Goal: Book appointment/travel/reservation

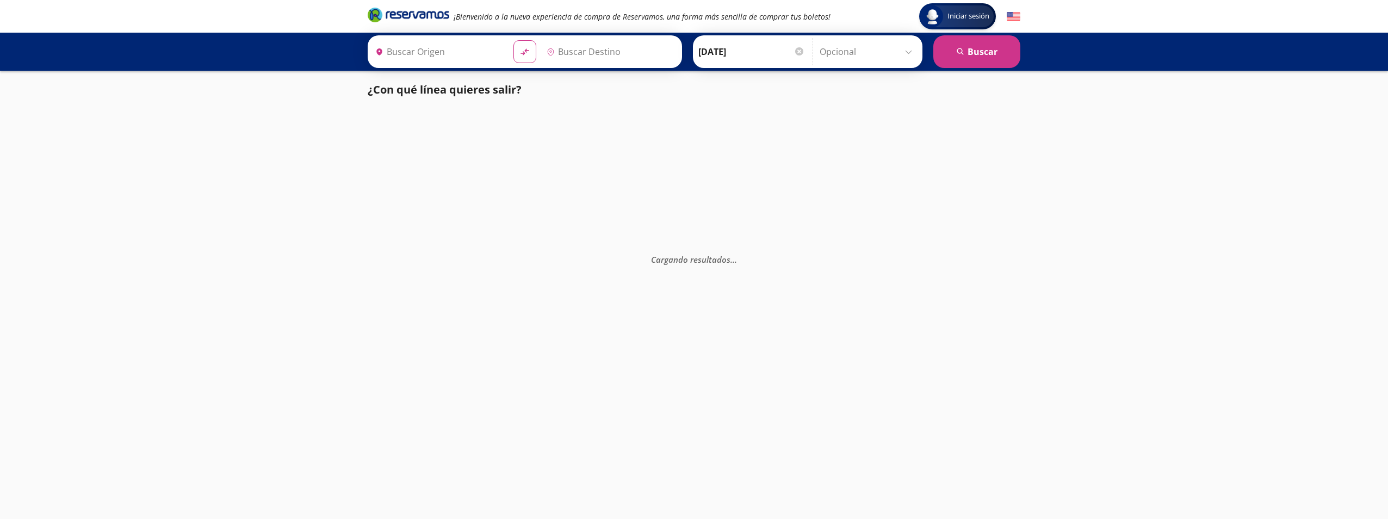
type input "[GEOGRAPHIC_DATA], [GEOGRAPHIC_DATA]"
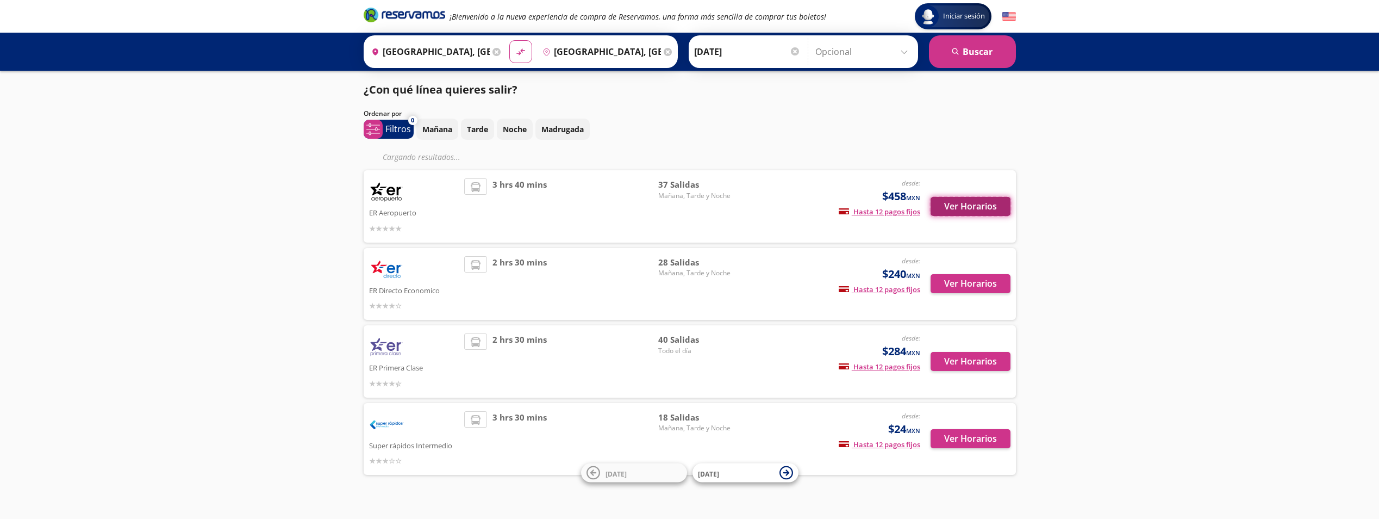
click at [977, 210] on button "Ver Horarios" at bounding box center [971, 206] width 80 height 19
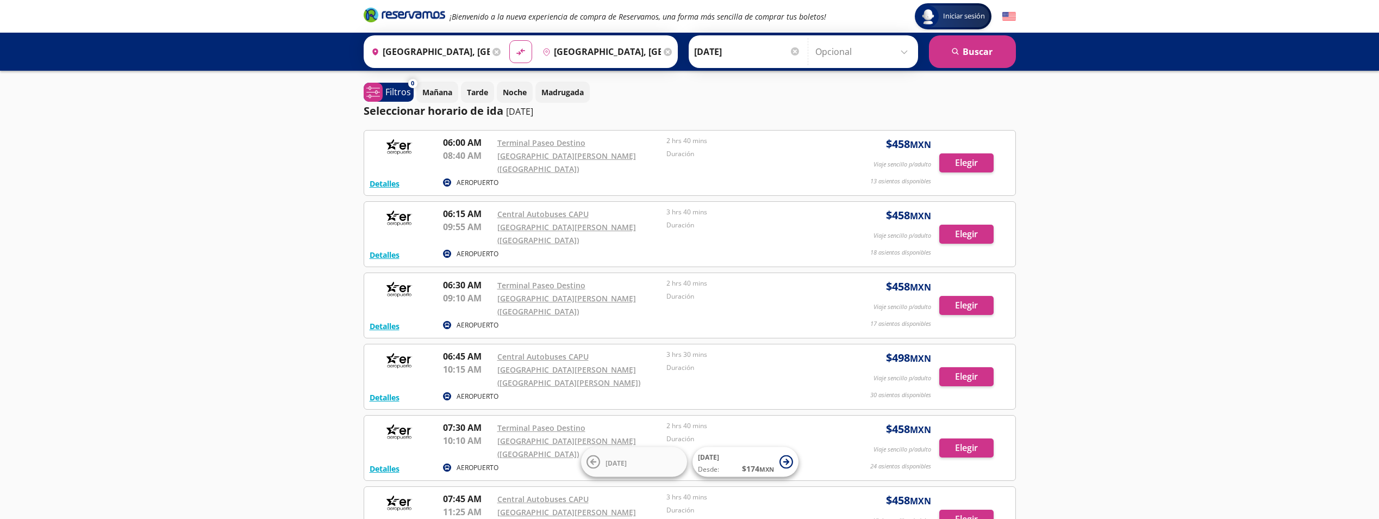
click at [159, 348] on div "Iniciar sesión Iniciar sesión ¡Bienvenido a la nueva experiencia de compra de R…" at bounding box center [689, 469] width 1379 height 939
click at [272, 203] on div "Iniciar sesión Iniciar sesión ¡Bienvenido a la nueva experiencia de compra de R…" at bounding box center [689, 469] width 1379 height 939
click at [266, 189] on div "Iniciar sesión Iniciar sesión ¡Bienvenido a la nueva experiencia de compra de R…" at bounding box center [689, 469] width 1379 height 939
drag, startPoint x: 884, startPoint y: 167, endPoint x: 839, endPoint y: 168, distance: 44.6
click at [839, 168] on div "Detalles AEROPUERTO 06:00 AM [GEOGRAPHIC_DATA] Destino 08:40 AM [GEOGRAPHIC_DAT…" at bounding box center [690, 163] width 640 height 54
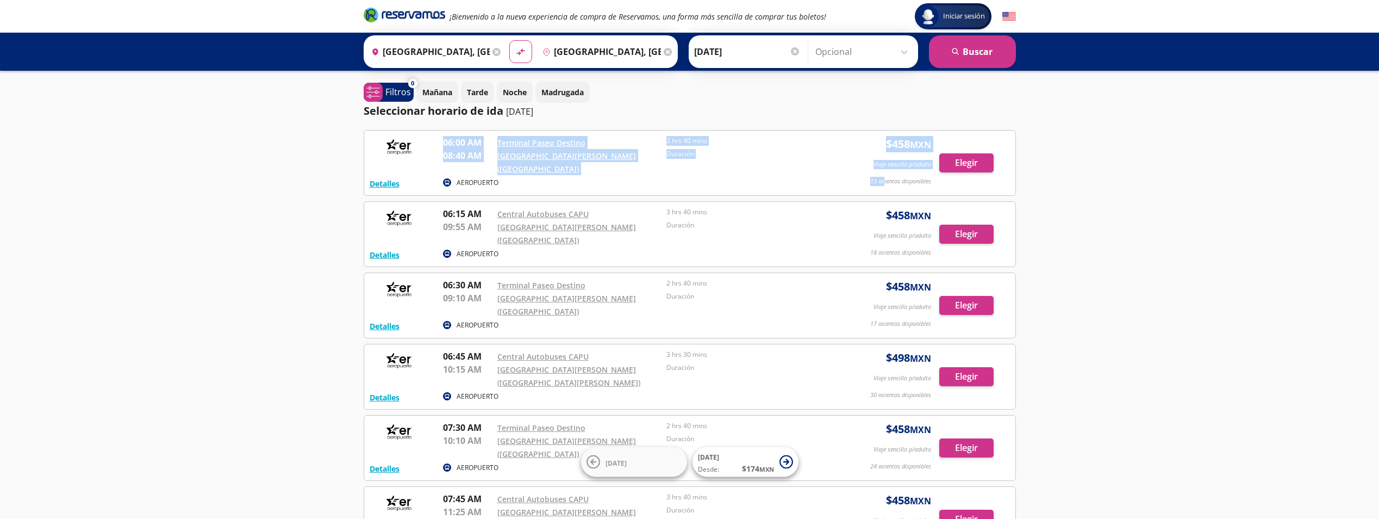
drag, startPoint x: 839, startPoint y: 168, endPoint x: 828, endPoint y: 169, distance: 11.5
click at [828, 177] on div "AEROPUERTO" at bounding box center [637, 183] width 388 height 13
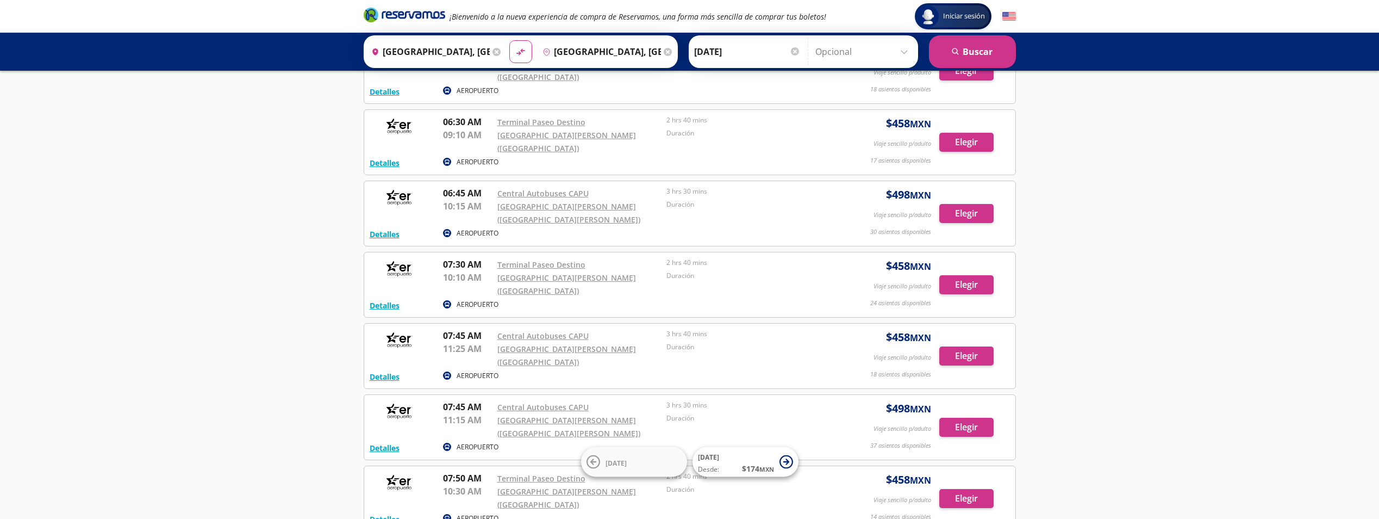
scroll to position [272, 0]
